Goal: Transaction & Acquisition: Purchase product/service

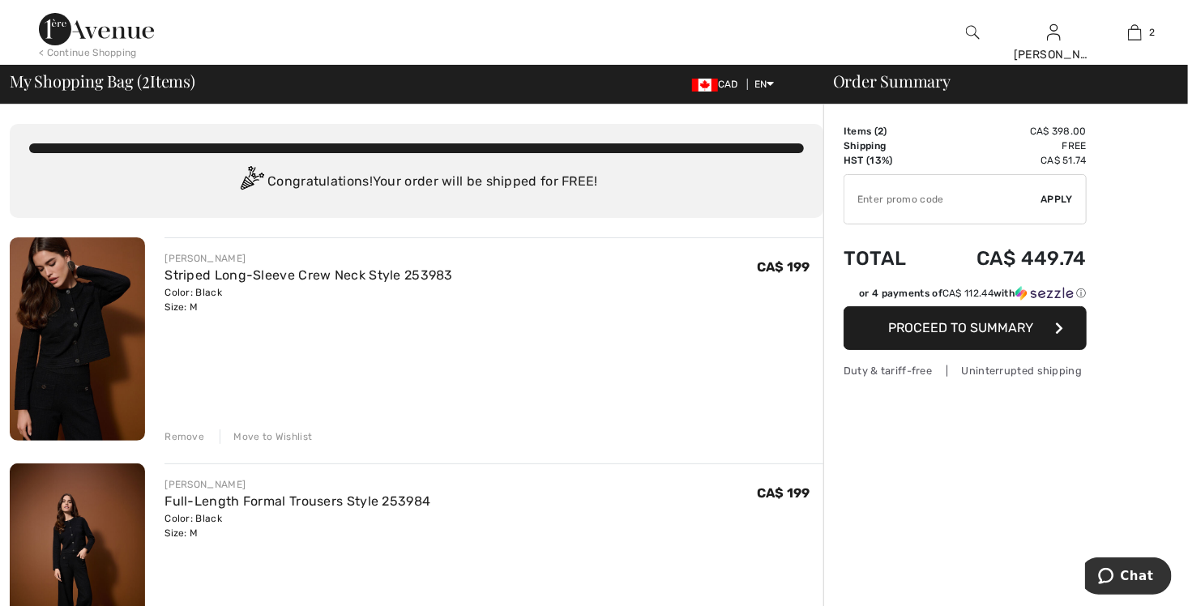
type input "NEW15"
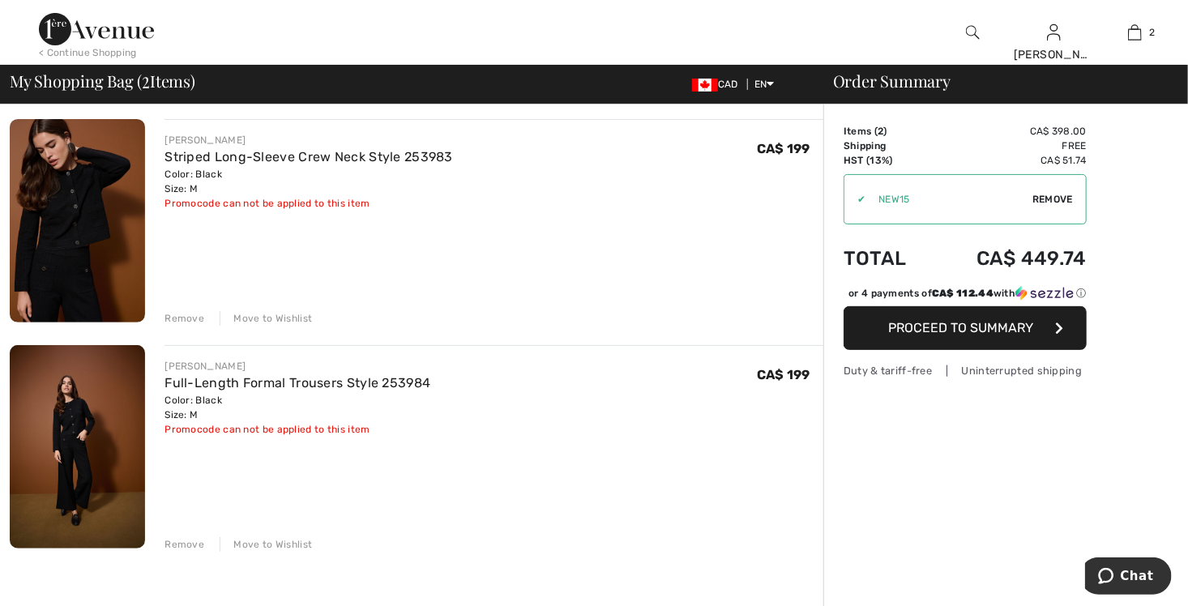
scroll to position [81, 0]
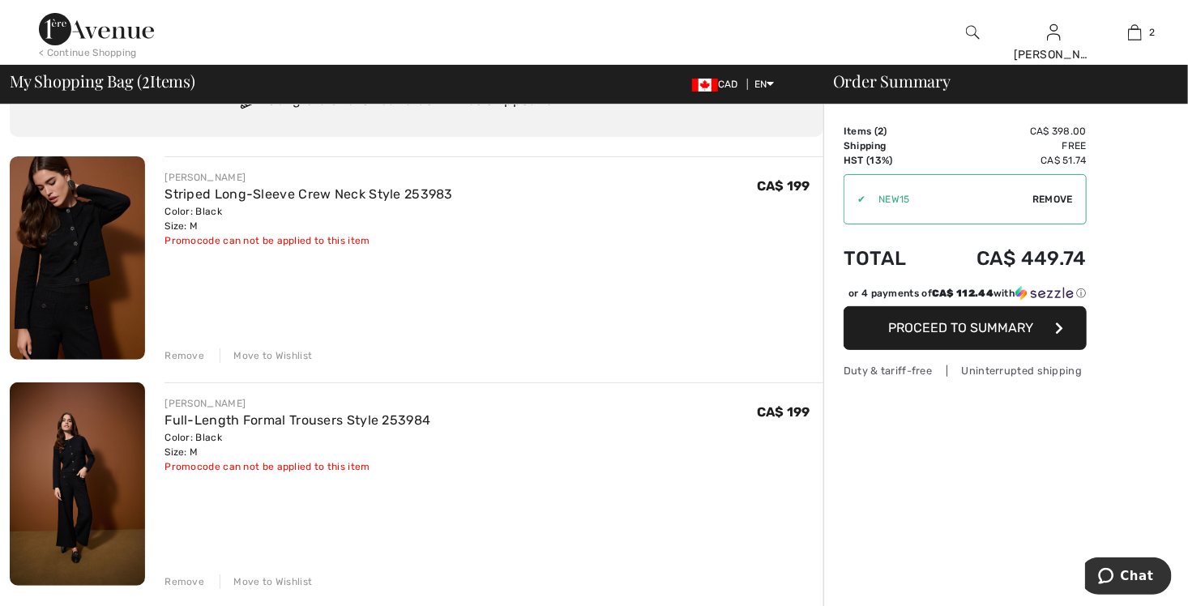
click at [954, 326] on span "Proceed to Summary" at bounding box center [961, 327] width 145 height 15
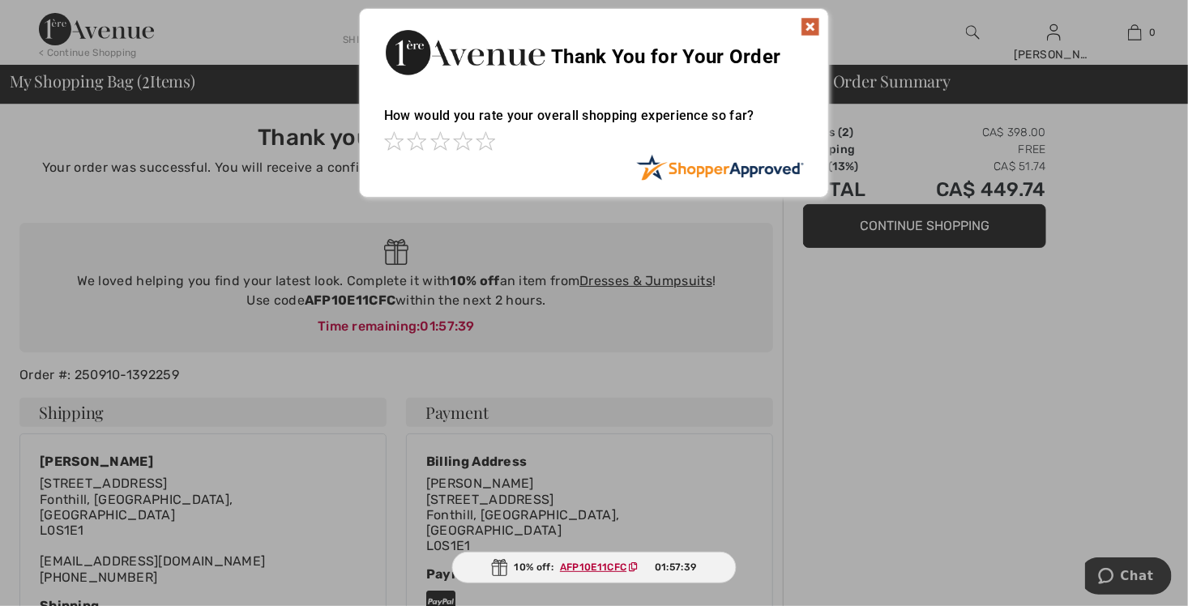
click at [811, 27] on img at bounding box center [809, 26] width 19 height 19
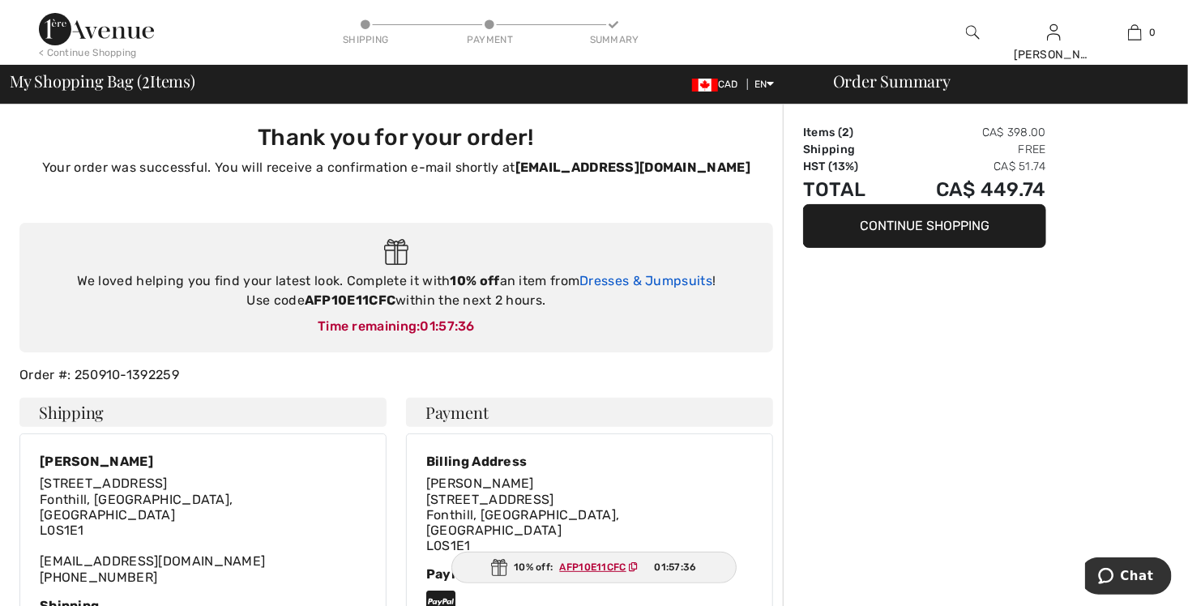
click at [662, 279] on link "Dresses & Jumpsuits" at bounding box center [645, 280] width 133 height 15
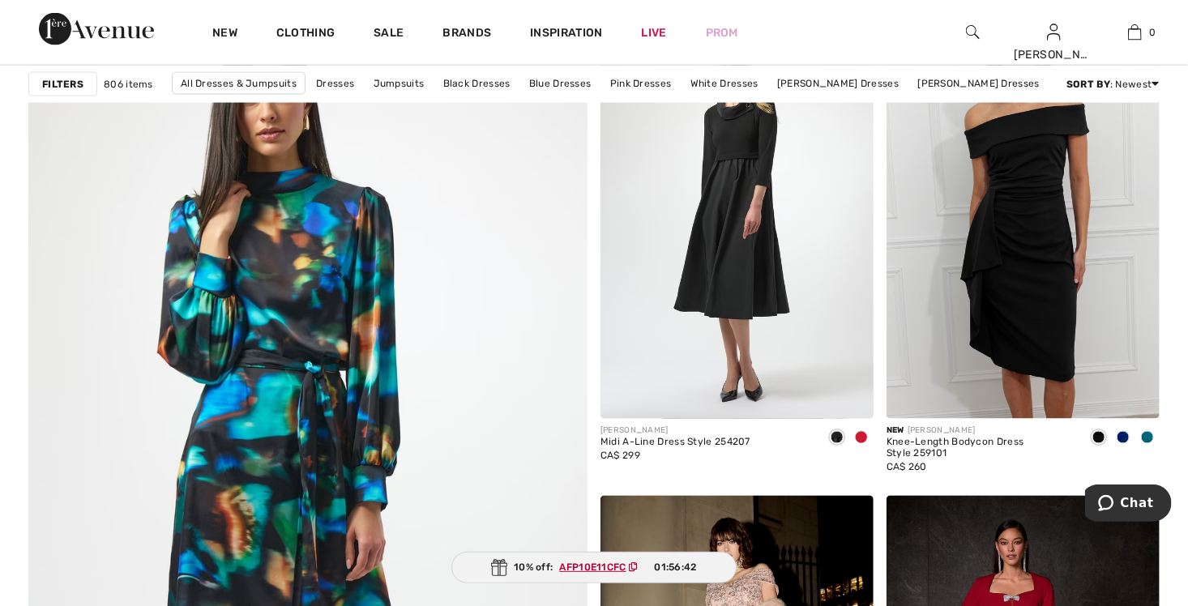
scroll to position [4132, 0]
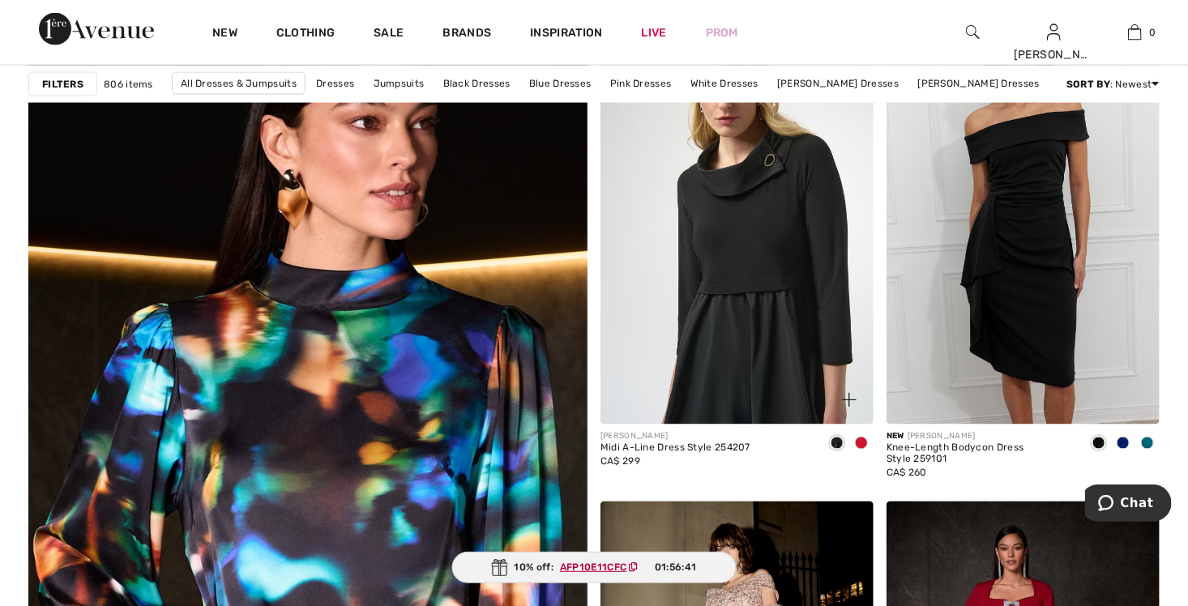
click at [712, 237] on img at bounding box center [736, 220] width 273 height 410
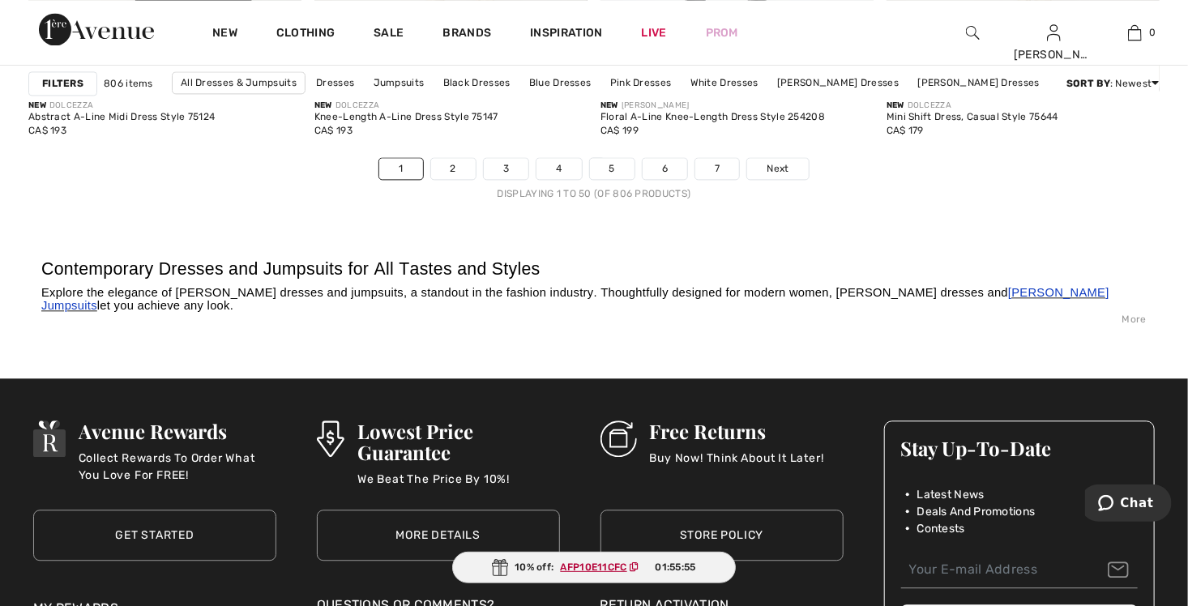
scroll to position [7615, 0]
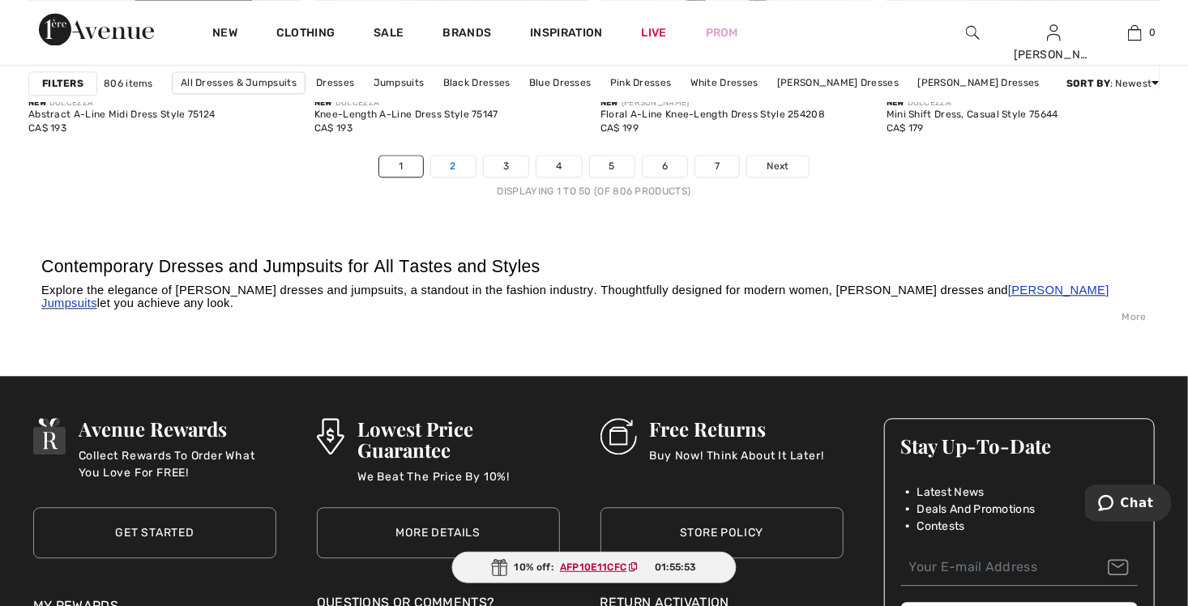
click at [459, 169] on link "2" at bounding box center [453, 166] width 45 height 21
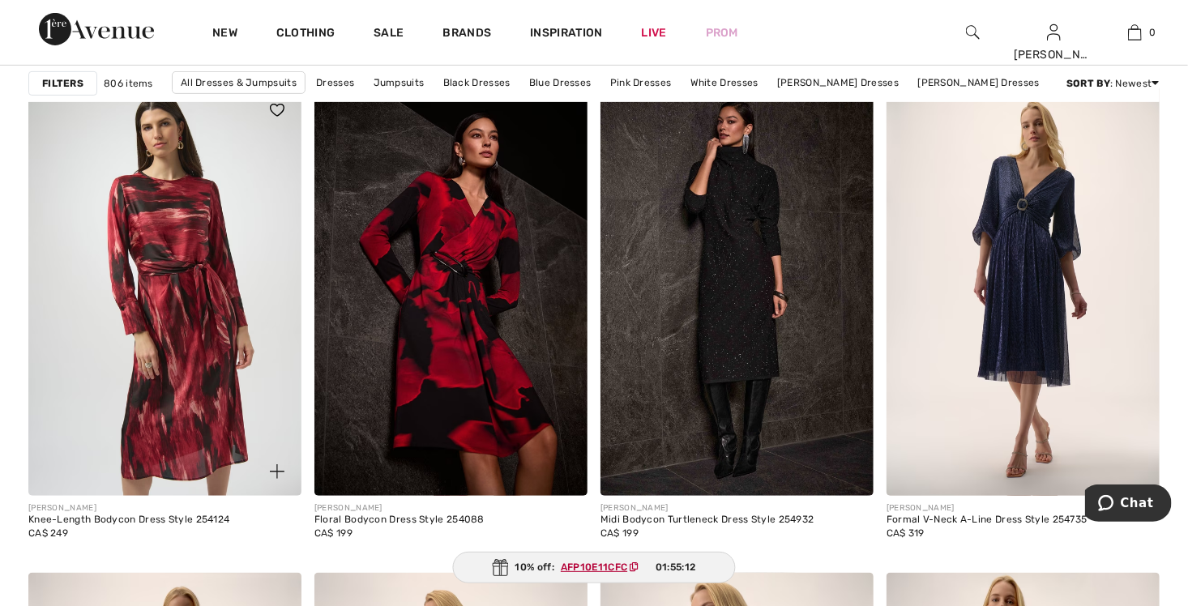
scroll to position [6238, 0]
